Goal: Information Seeking & Learning: Learn about a topic

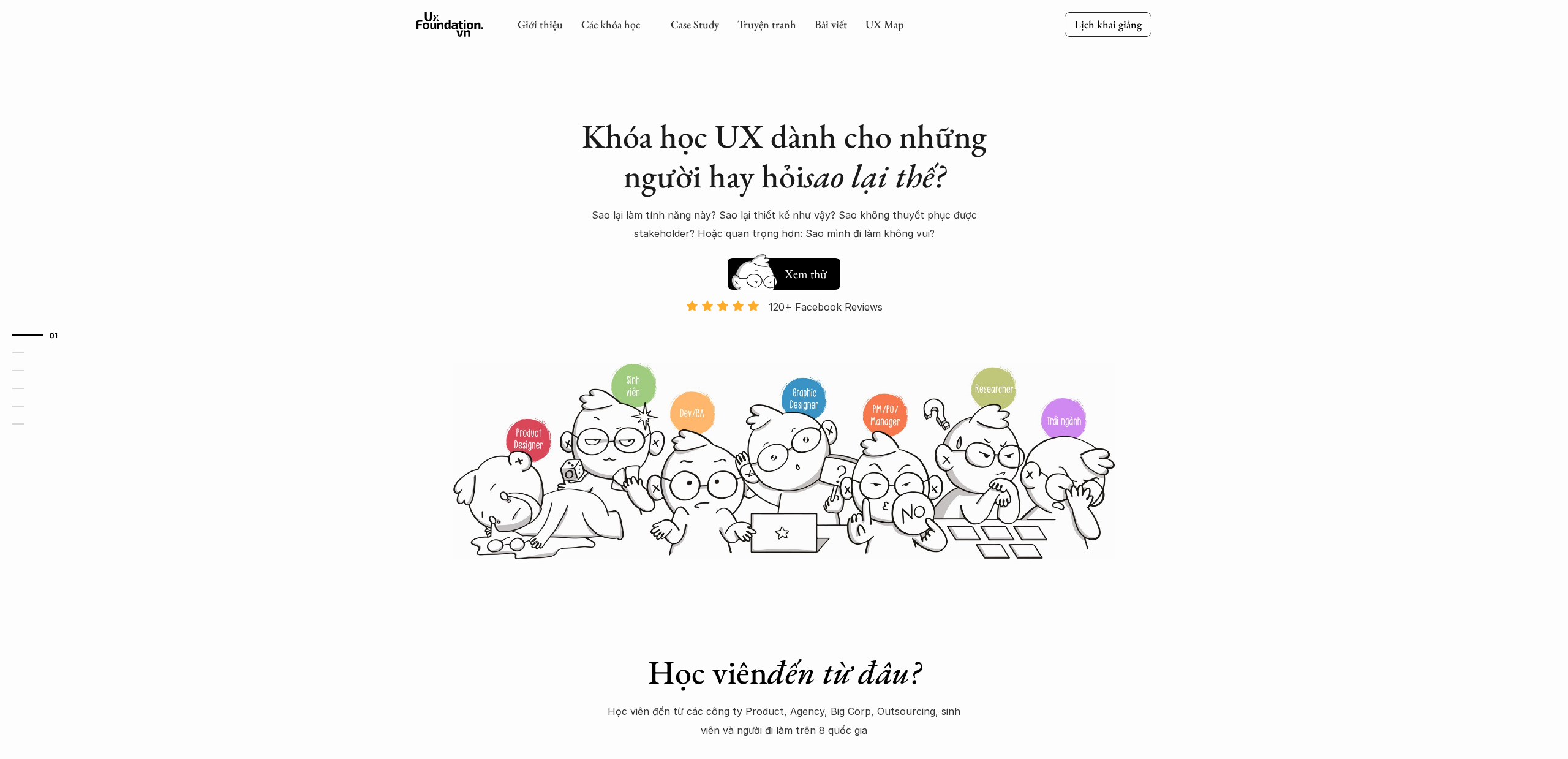
click at [874, 19] on link "UX Map" at bounding box center [885, 24] width 39 height 14
click at [829, 24] on link "Bài viết" at bounding box center [831, 24] width 33 height 14
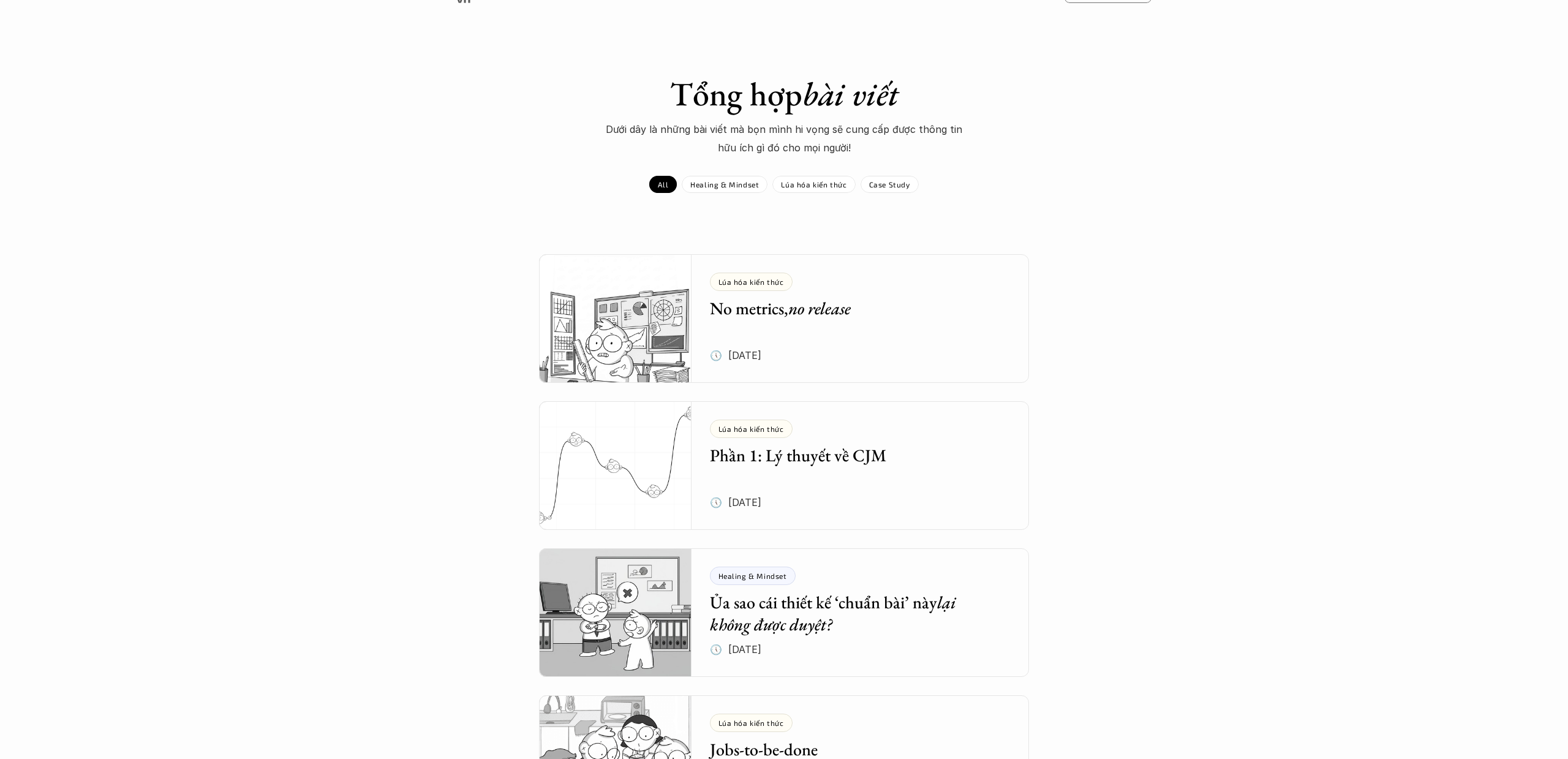
scroll to position [41, 0]
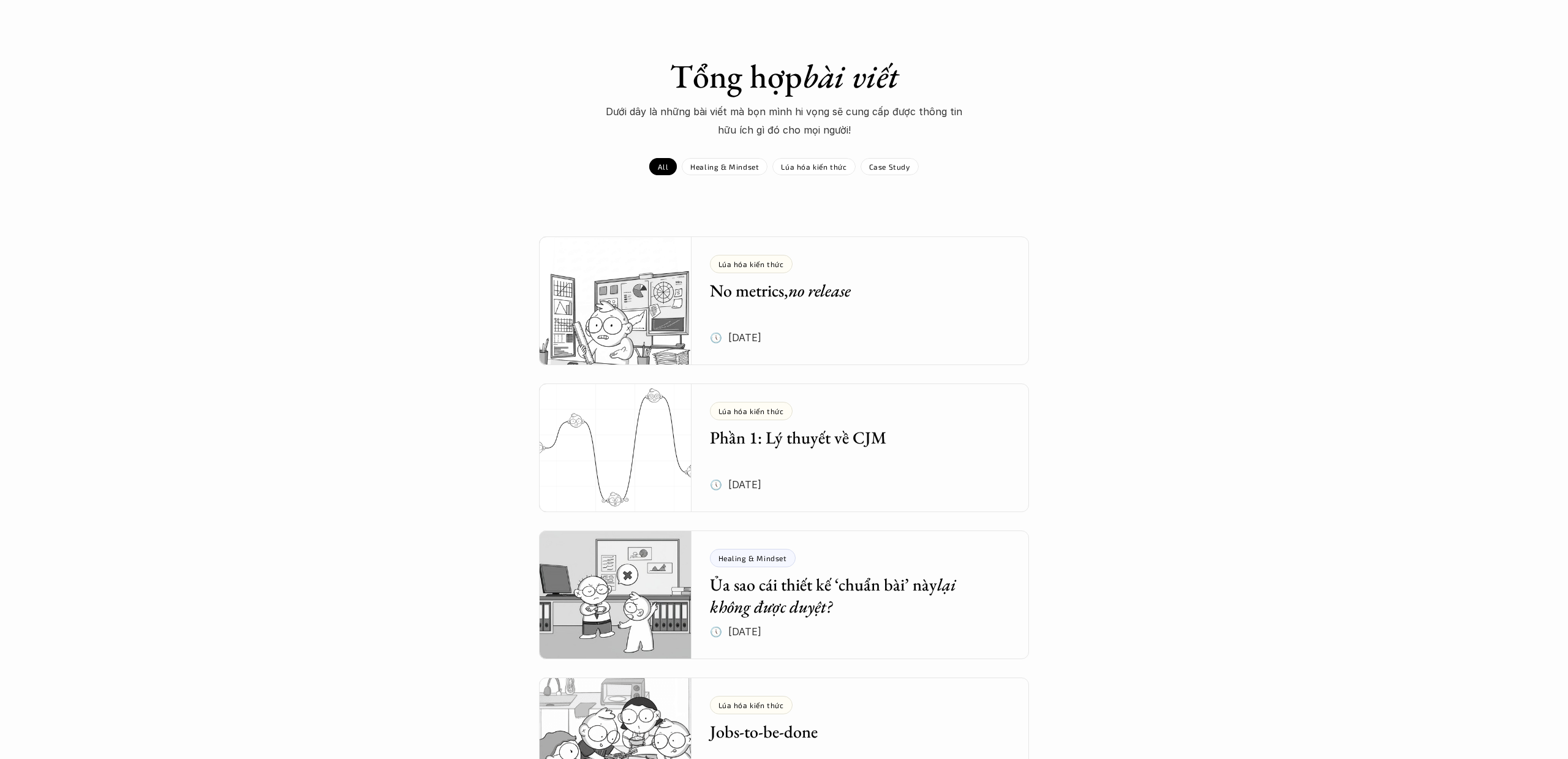
click at [791, 437] on h5 "Phần 1: Lý thuyết về CJM" at bounding box center [852, 438] width 283 height 22
